Goal: Information Seeking & Learning: Learn about a topic

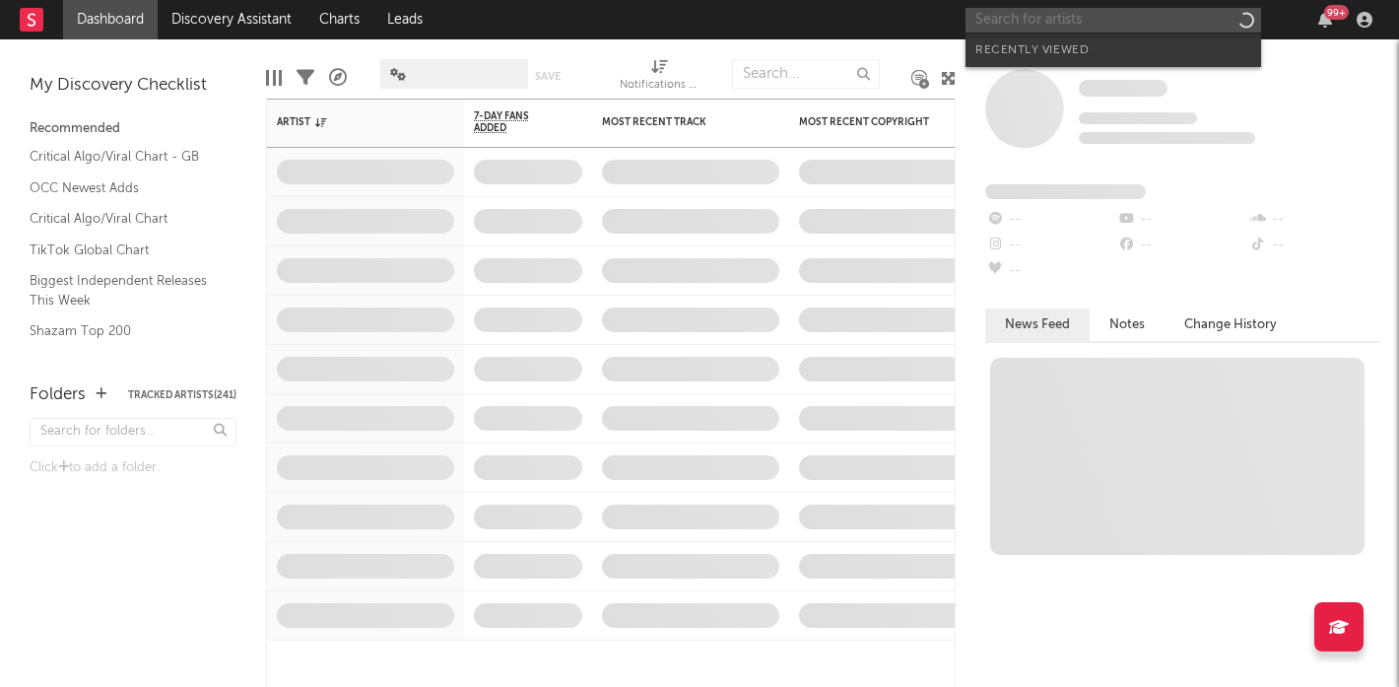
click at [1096, 25] on input "text" at bounding box center [1114, 20] width 296 height 25
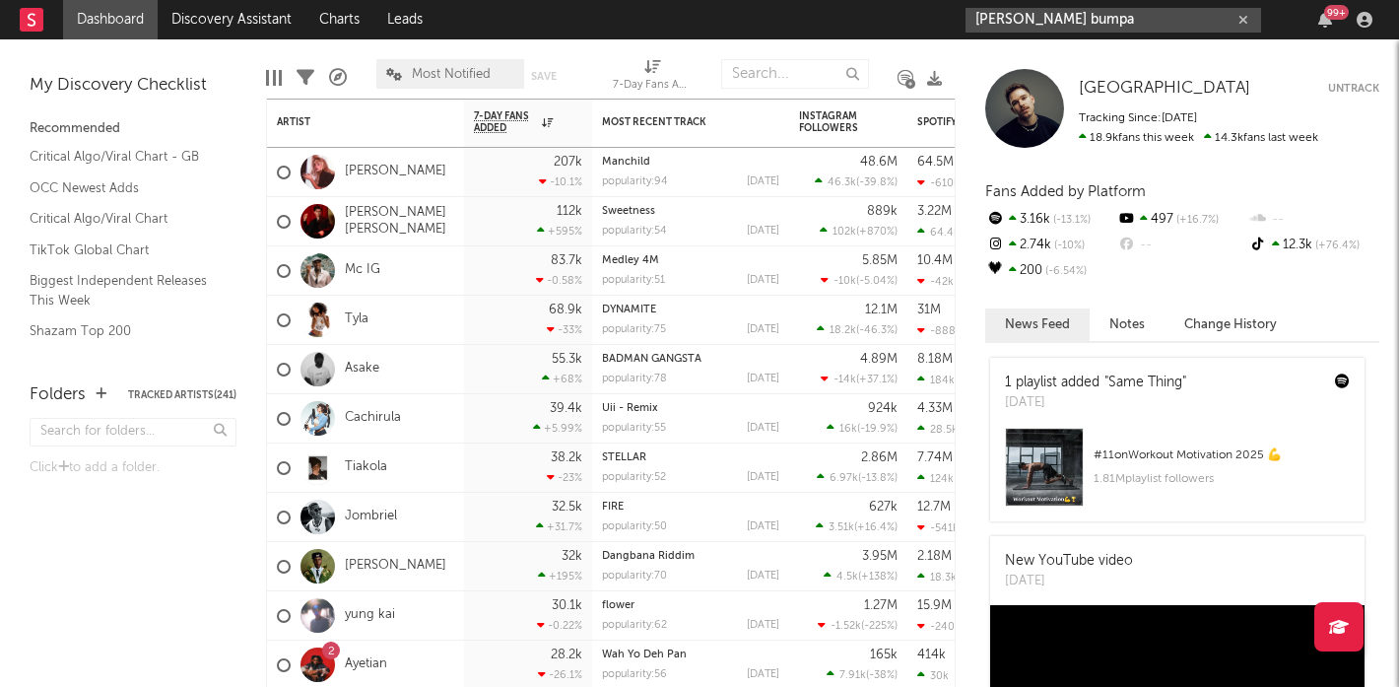
click at [1062, 18] on input "[PERSON_NAME] bumpa" at bounding box center [1114, 20] width 296 height 25
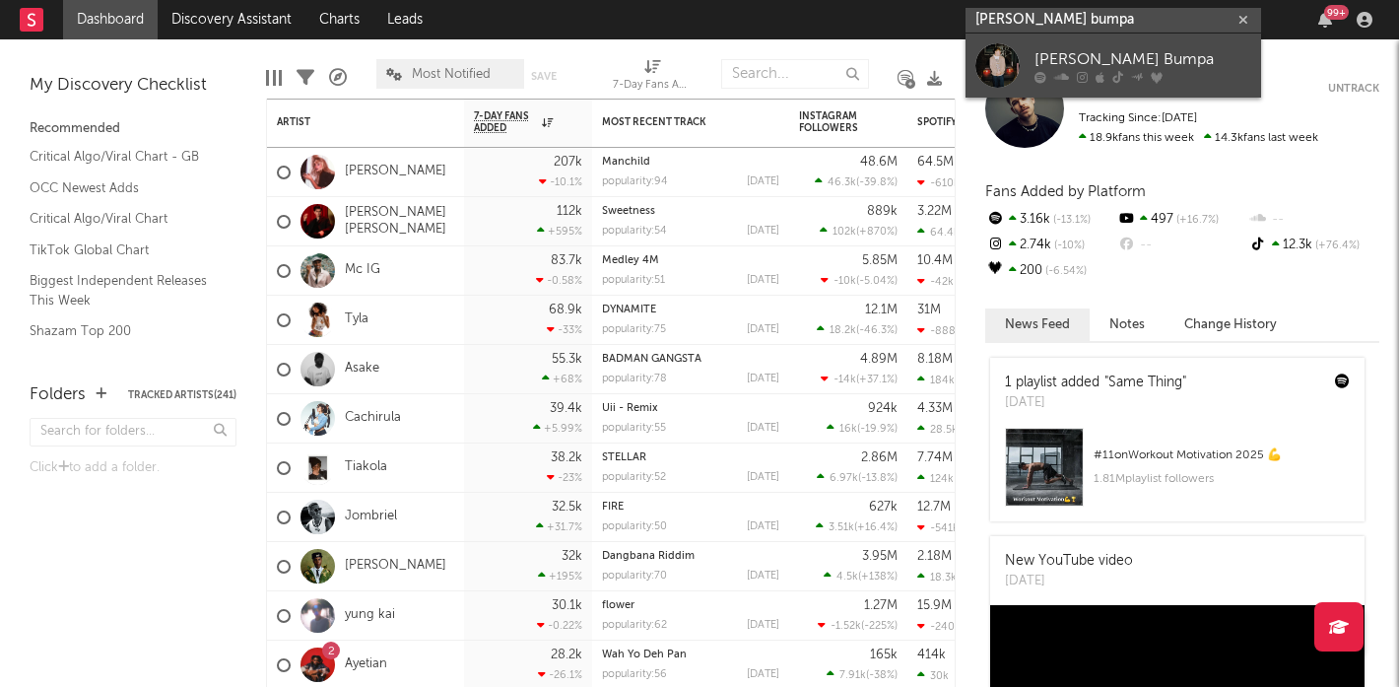
type input "[PERSON_NAME] bumpa"
click at [1000, 57] on div at bounding box center [998, 65] width 44 height 44
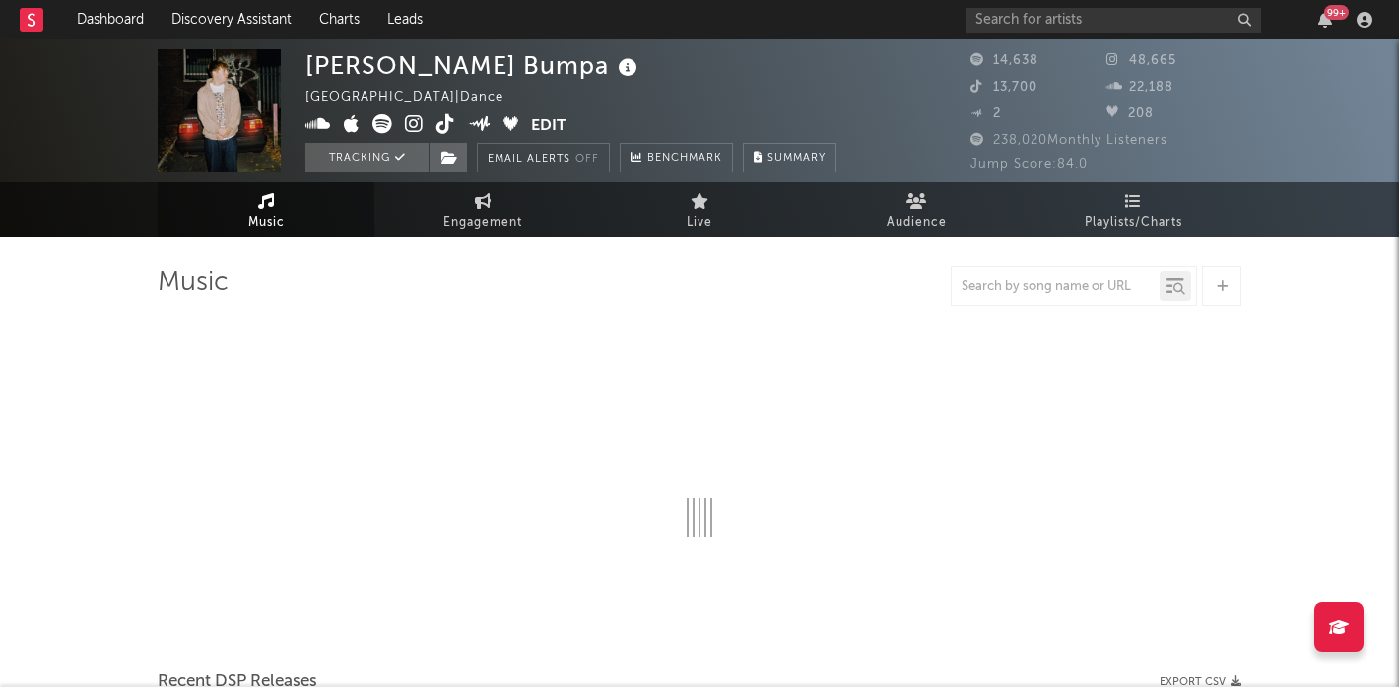
select select "6m"
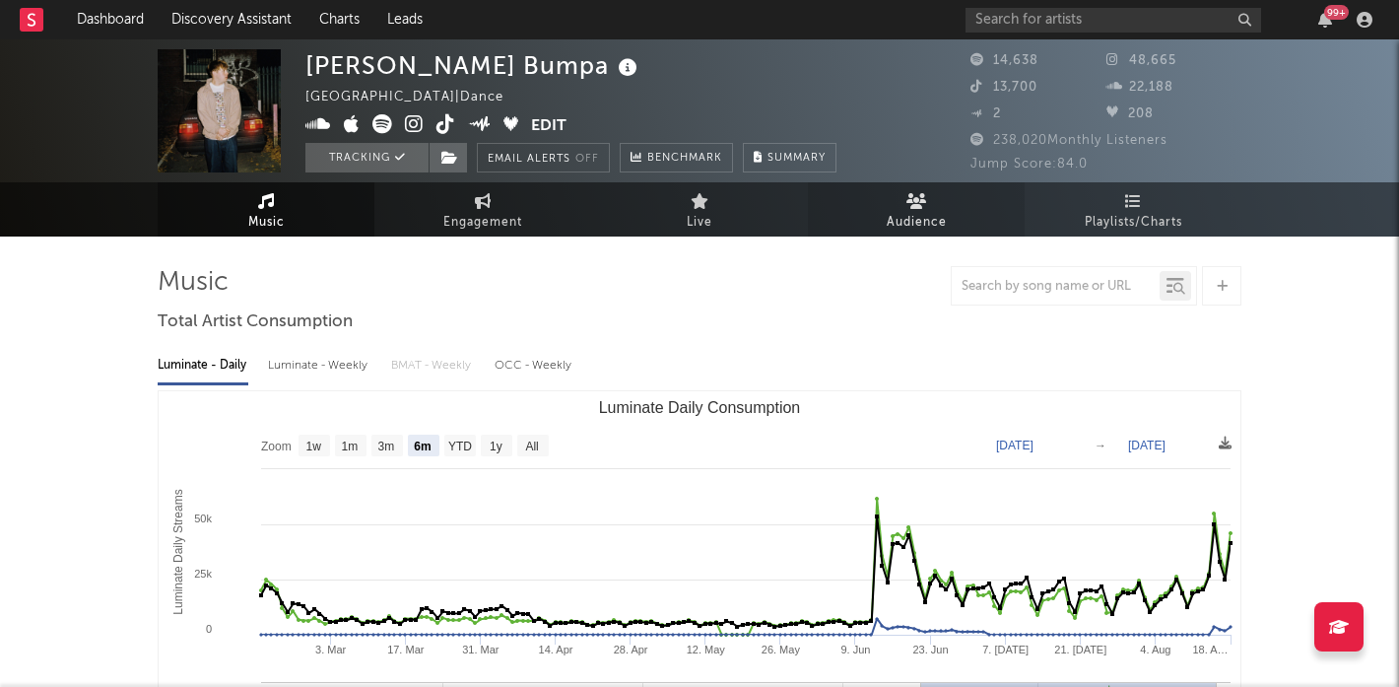
click at [887, 236] on link "Audience" at bounding box center [916, 209] width 217 height 54
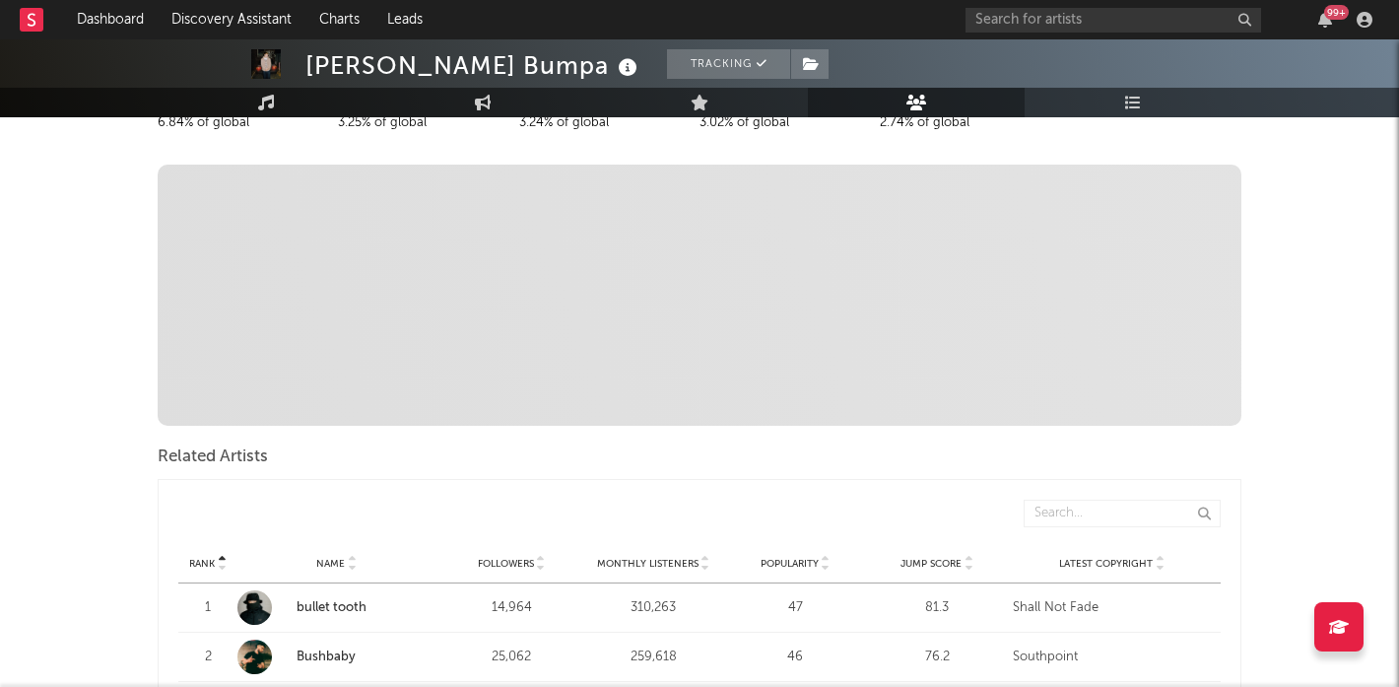
scroll to position [676, 0]
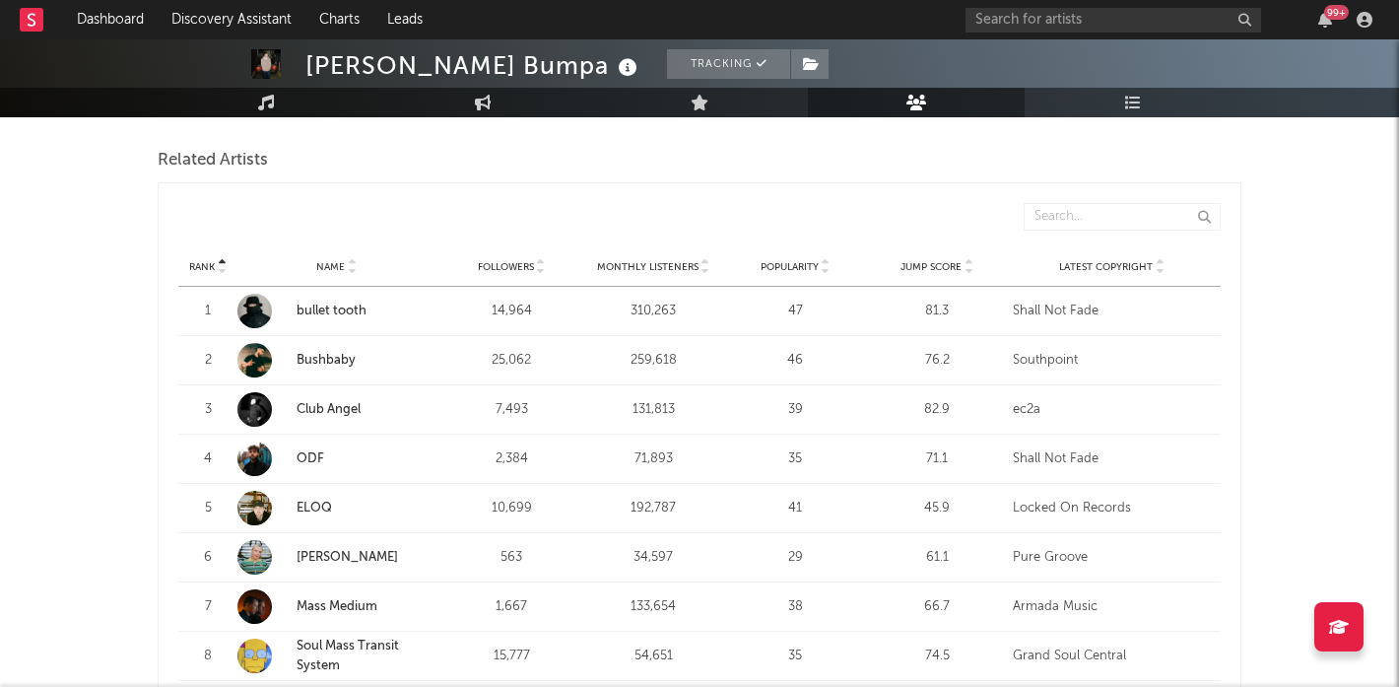
click at [652, 271] on span "Monthly Listeners" at bounding box center [648, 267] width 102 height 12
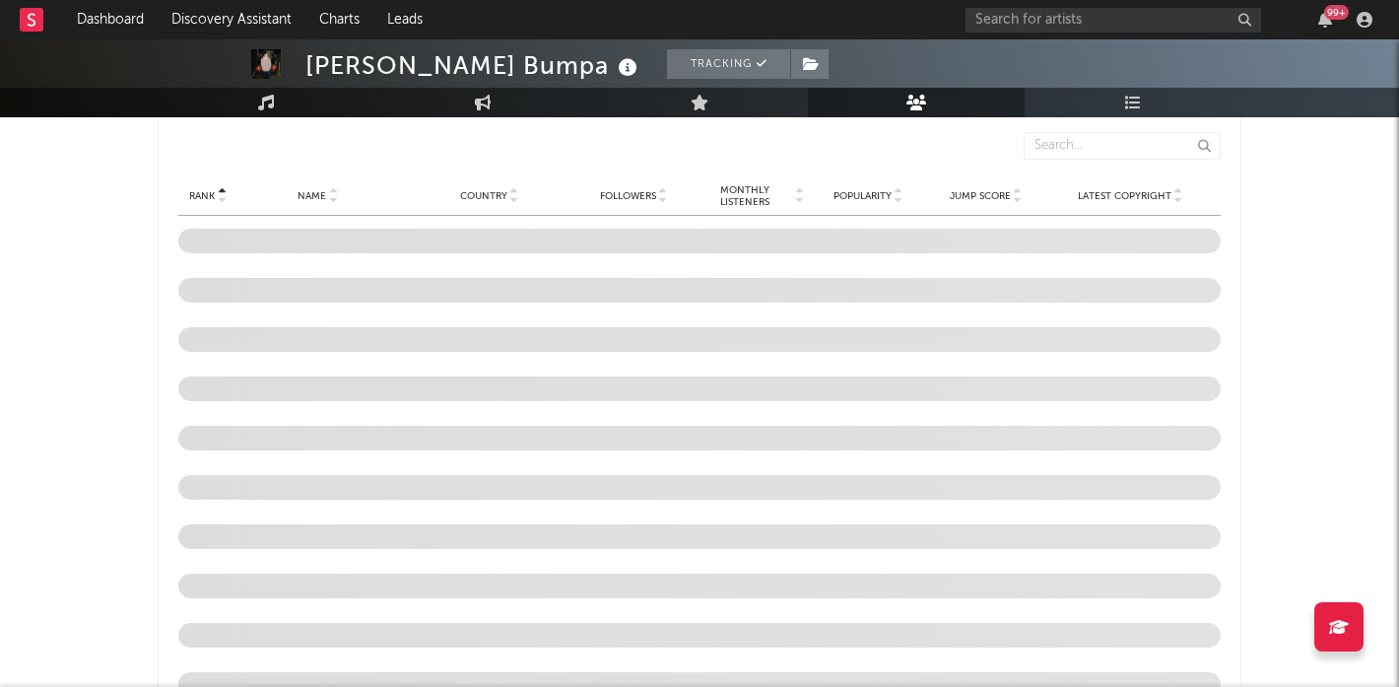
scroll to position [1898, 0]
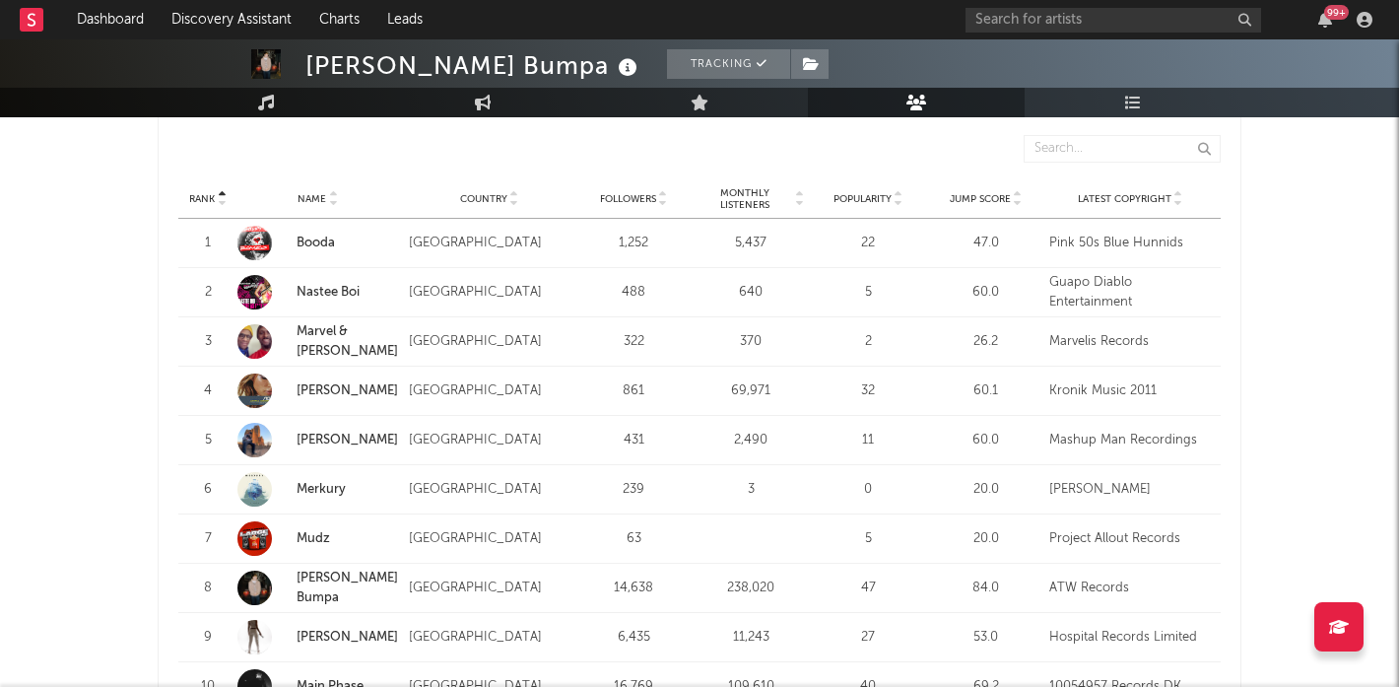
click at [632, 202] on span "Followers" at bounding box center [628, 199] width 56 height 12
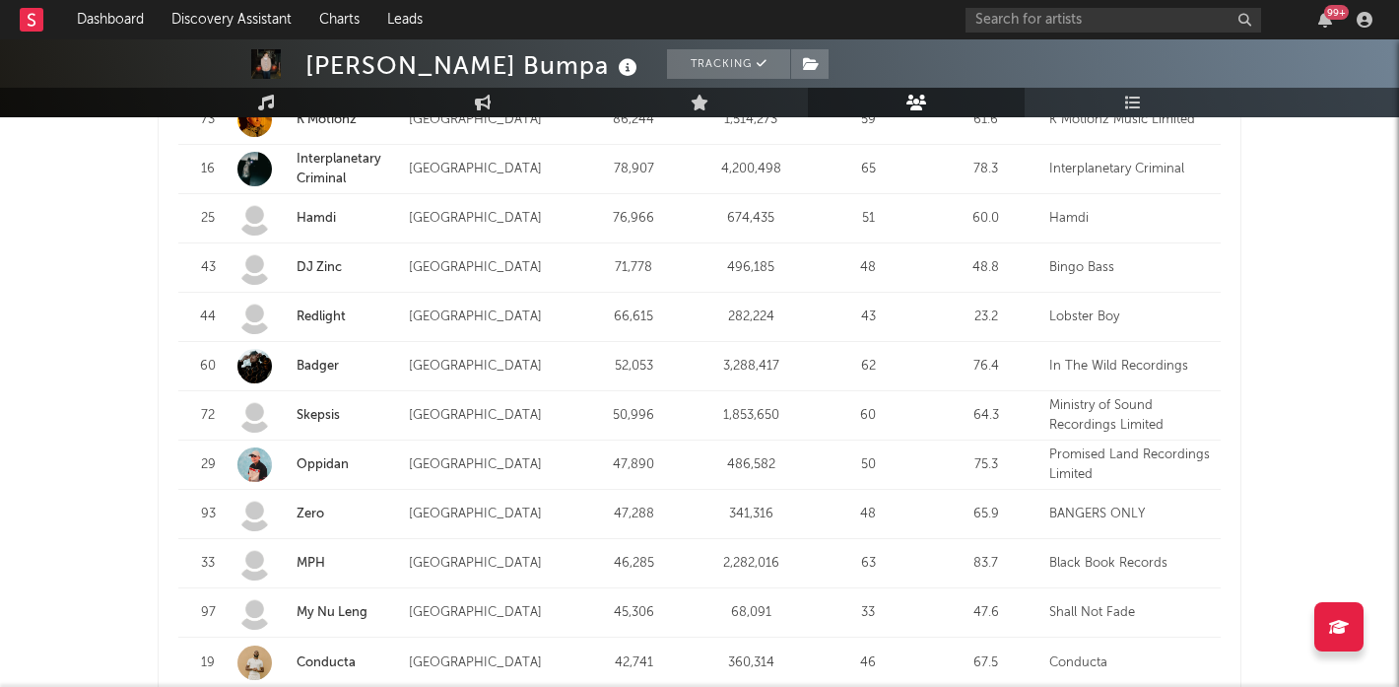
scroll to position [2603, 0]
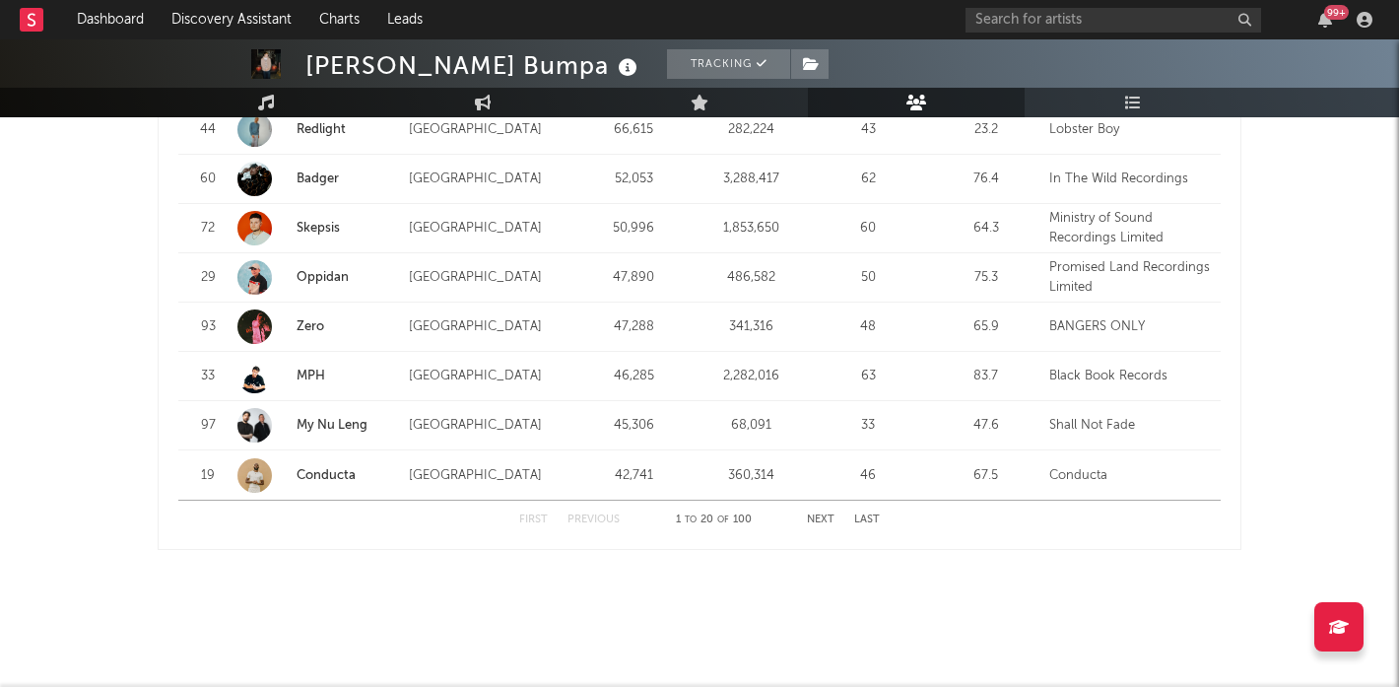
click at [826, 521] on button "Next" at bounding box center [821, 519] width 28 height 11
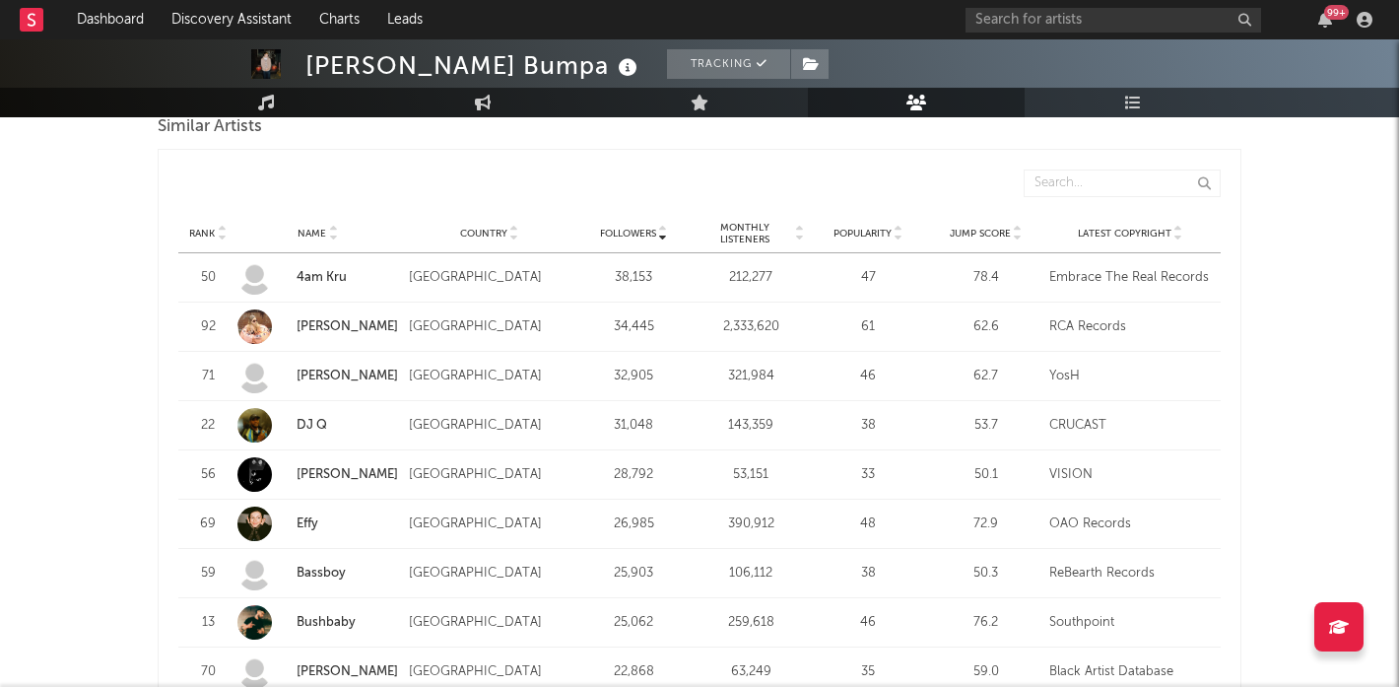
scroll to position [1842, 0]
